Goal: Navigation & Orientation: Find specific page/section

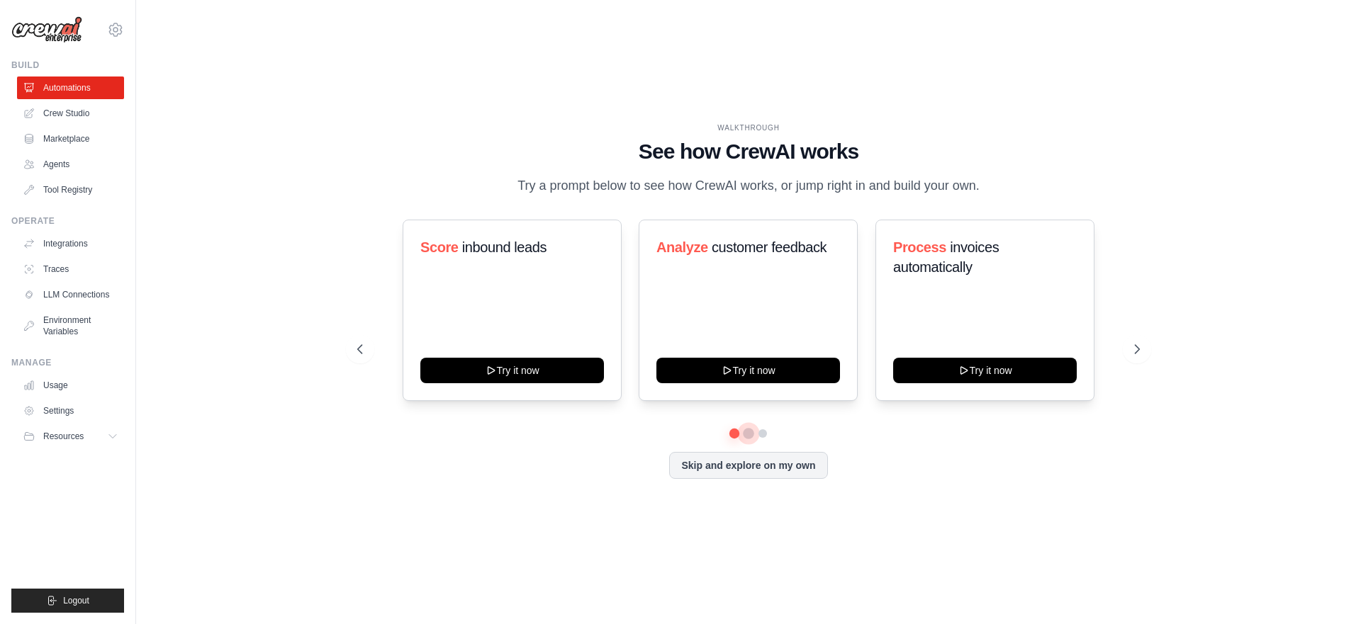
click at [751, 432] on button at bounding box center [748, 433] width 11 height 11
click at [759, 434] on button at bounding box center [762, 433] width 11 height 11
click at [734, 437] on button at bounding box center [734, 433] width 11 height 11
click at [46, 385] on link "Usage" at bounding box center [71, 385] width 107 height 23
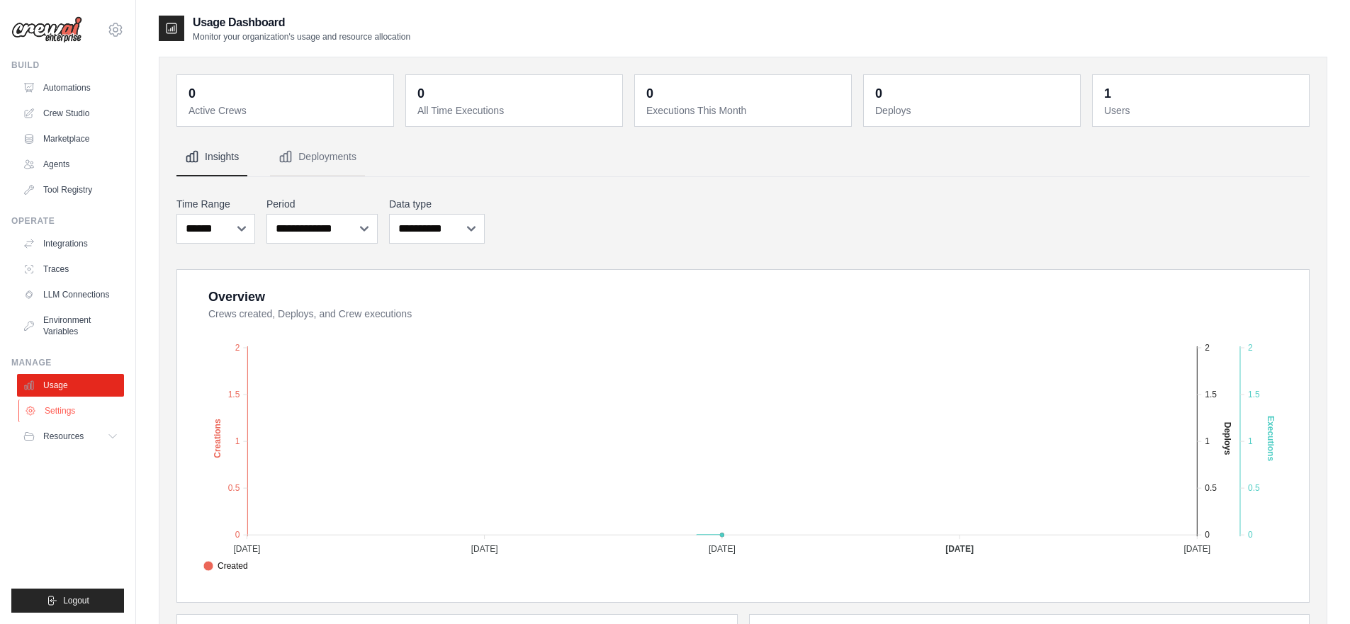
click at [59, 410] on link "Settings" at bounding box center [71, 411] width 107 height 23
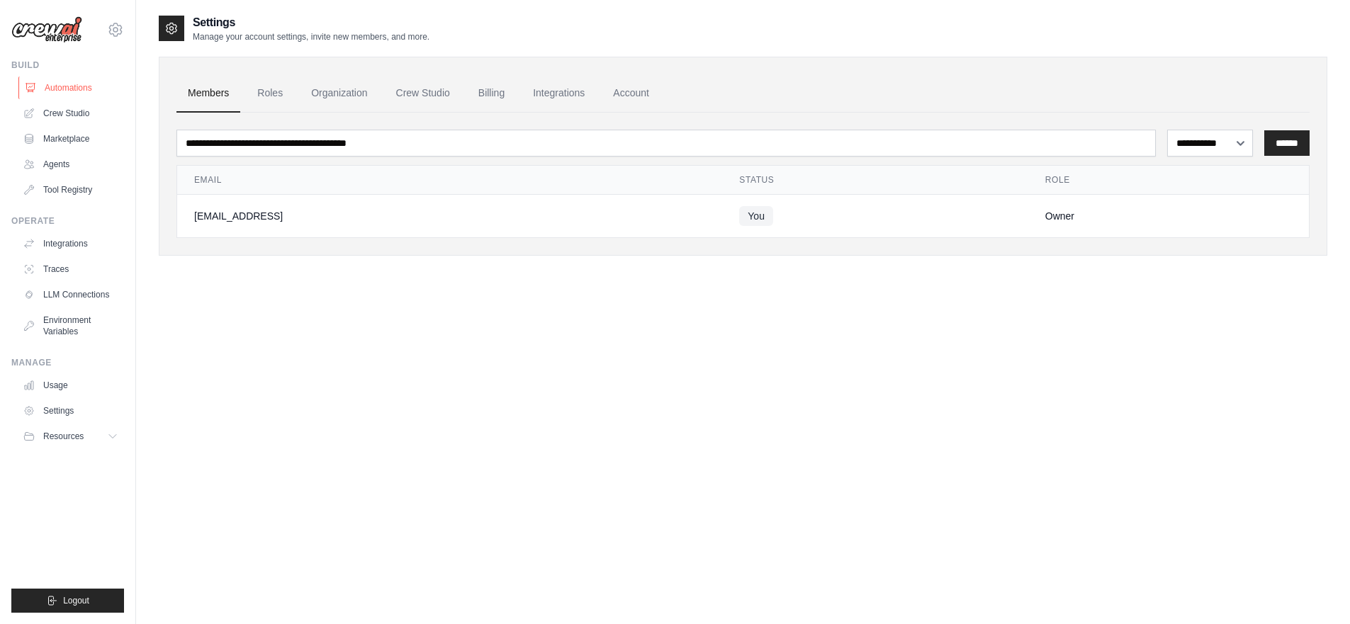
click at [75, 85] on link "Automations" at bounding box center [71, 88] width 107 height 23
